Goal: Information Seeking & Learning: Check status

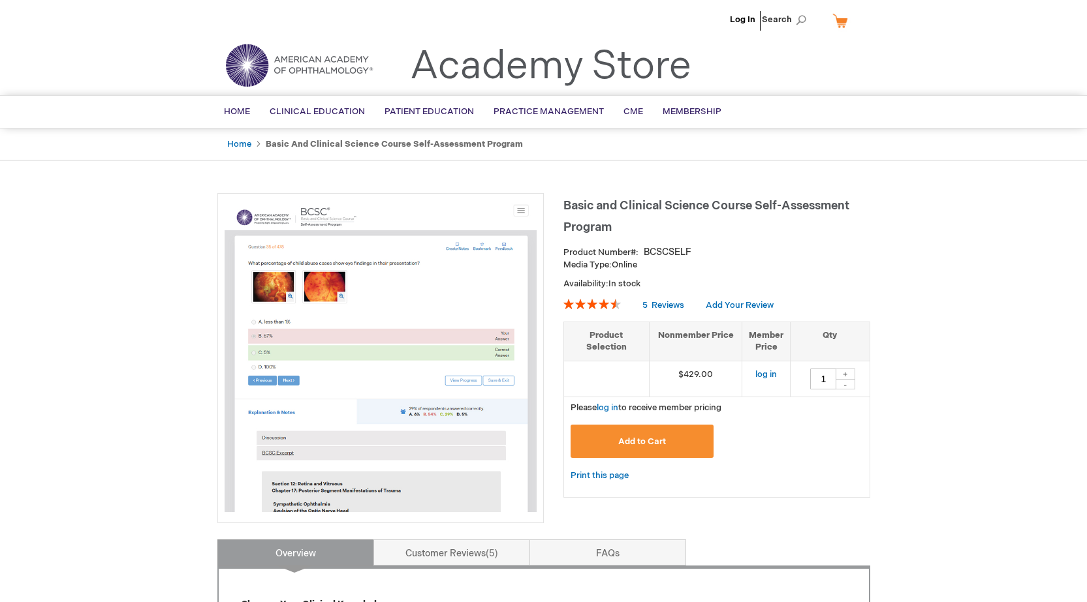
click at [736, 25] on li "Log In" at bounding box center [742, 19] width 32 height 39
click at [741, 21] on link "Log In" at bounding box center [742, 19] width 25 height 10
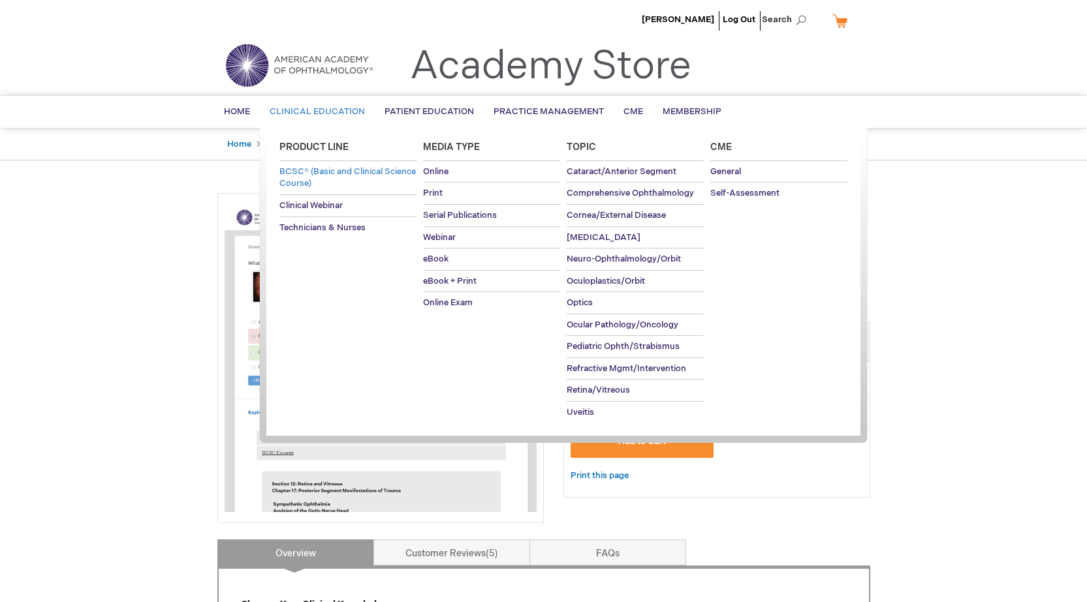
click at [339, 168] on span "BCSC® (Basic and Clinical Science Course)" at bounding box center [347, 177] width 136 height 23
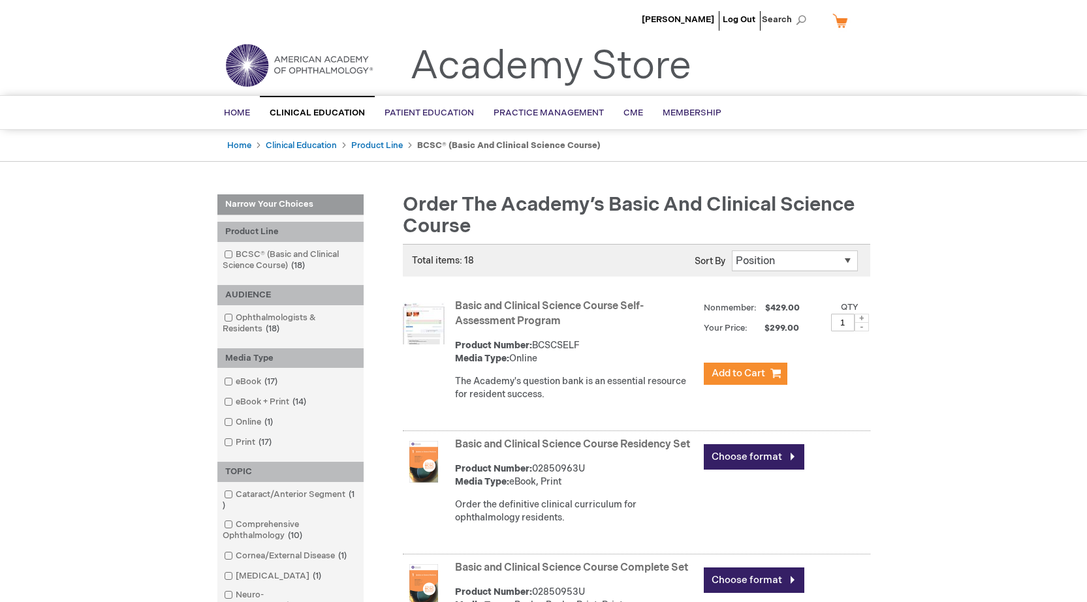
click at [704, 10] on li "[PERSON_NAME]" at bounding box center [677, 19] width 79 height 39
click at [701, 14] on li "[PERSON_NAME]" at bounding box center [677, 19] width 79 height 39
click at [687, 24] on span "[PERSON_NAME]" at bounding box center [678, 19] width 72 height 10
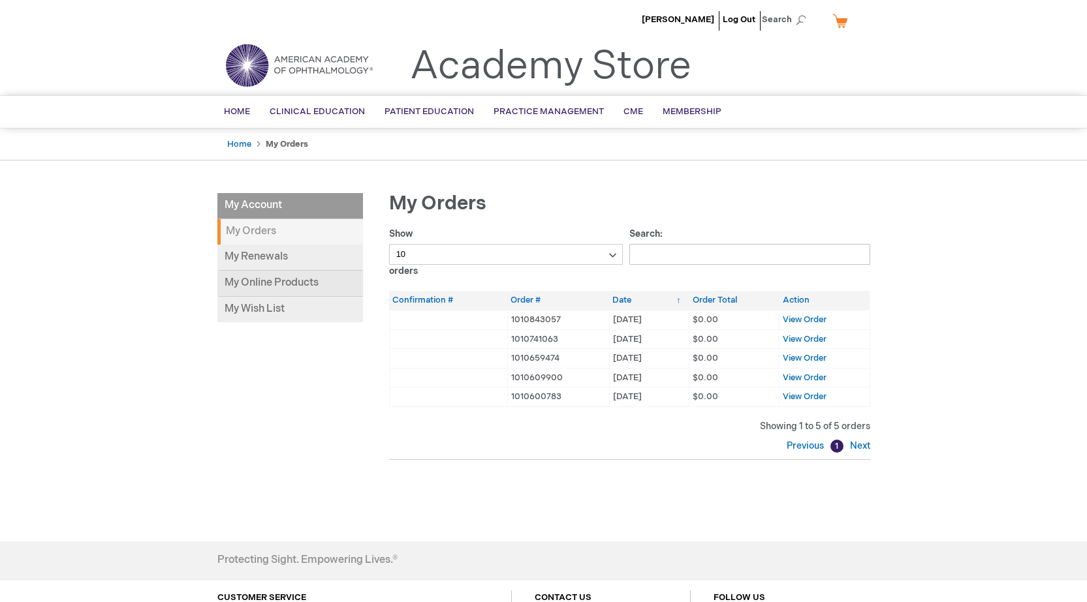
click at [294, 288] on link "My Online Products" at bounding box center [290, 284] width 146 height 26
